Goal: Task Accomplishment & Management: Complete application form

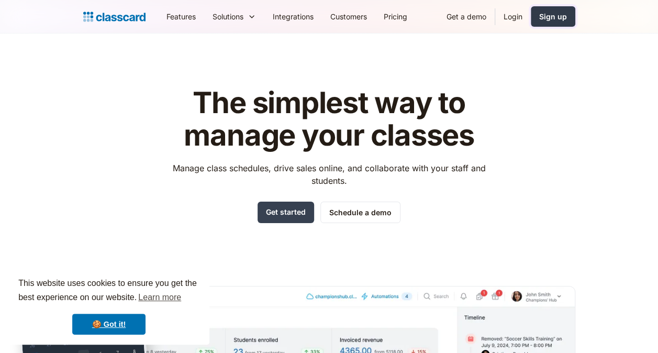
click at [553, 18] on div "Sign up" at bounding box center [553, 16] width 28 height 11
click at [294, 209] on link "Get started" at bounding box center [285, 211] width 56 height 21
click at [547, 10] on link "Sign up" at bounding box center [552, 16] width 44 height 20
click at [513, 13] on link "Login" at bounding box center [513, 17] width 36 height 24
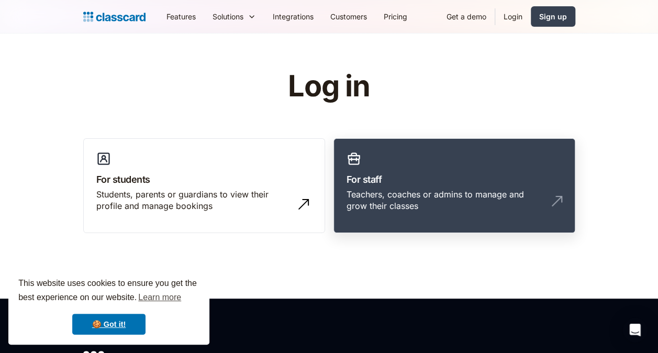
click at [387, 186] on link "For staff Teachers, coaches or admins to manage and grow their classes" at bounding box center [454, 185] width 242 height 95
